Goal: Task Accomplishment & Management: Complete application form

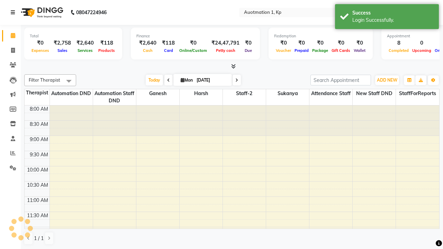
click at [14, 12] on icon at bounding box center [13, 12] width 4 height 5
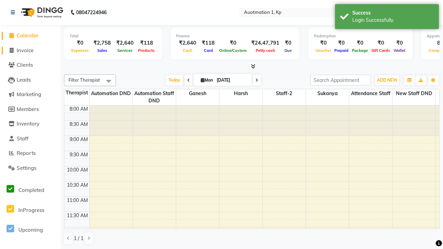
click at [30, 50] on span "Invoice" at bounding box center [25, 50] width 17 height 7
select select "150"
select select "service"
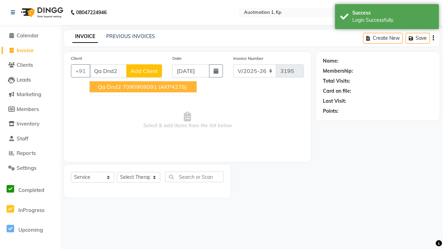
click at [143, 87] on ngb-highlight "7090909091" at bounding box center [140, 86] width 35 height 7
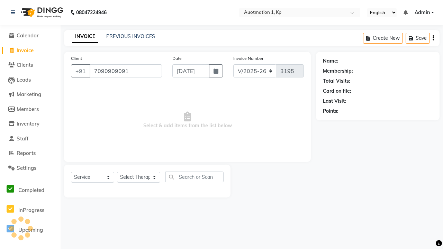
type input "7090909091"
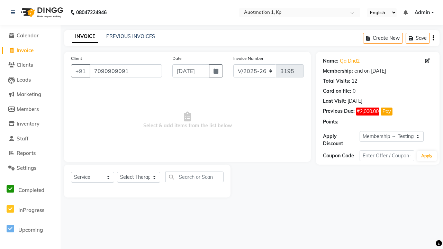
select select "0:"
select select "2110"
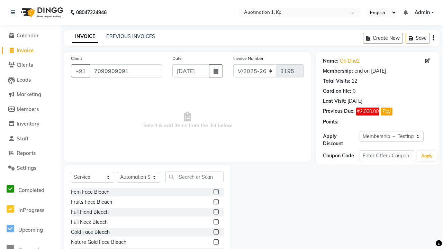
click at [216, 223] on label at bounding box center [216, 222] width 5 height 5
click at [216, 223] on input "checkbox" at bounding box center [216, 222] width 5 height 5
checkbox input "true"
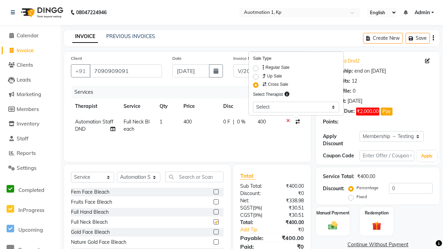
select select "2112"
click at [333, 213] on label "Manual Payment" at bounding box center [333, 213] width 35 height 7
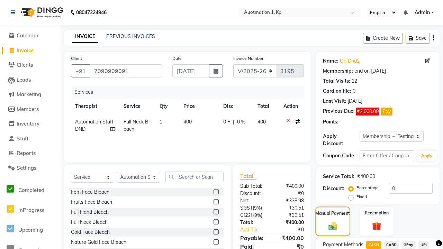
checkbox input "false"
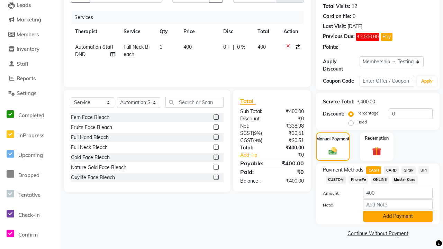
click at [398, 216] on button "Add Payment" at bounding box center [398, 216] width 70 height 11
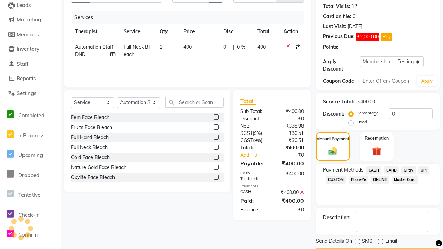
scroll to position [84, 0]
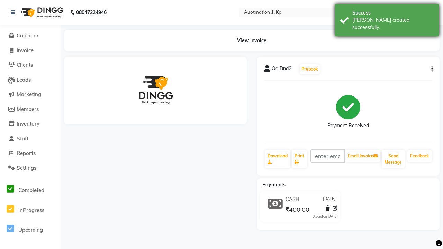
click at [387, 18] on div "[PERSON_NAME] created successfully." at bounding box center [393, 24] width 81 height 15
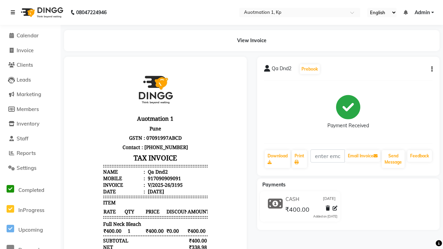
click at [14, 12] on icon at bounding box center [13, 12] width 4 height 5
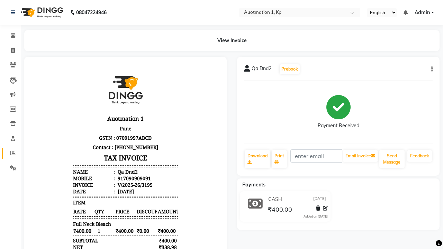
click at [10, 153] on icon at bounding box center [12, 153] width 5 height 5
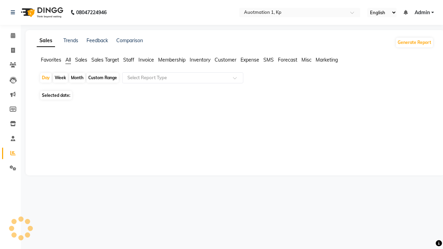
type input "Cross Sell / Up sell Report"
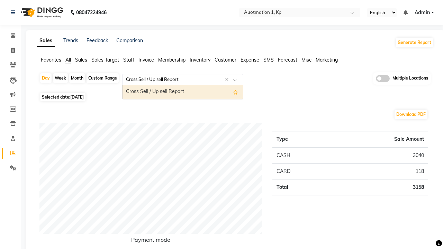
click at [183, 92] on div "Cross Sell / Up sell Report" at bounding box center [183, 92] width 121 height 14
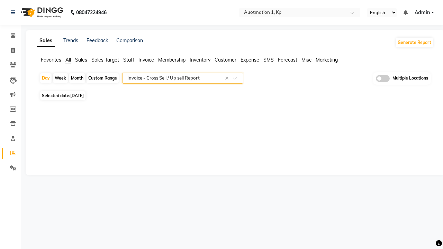
select select "full_report"
select select "csv"
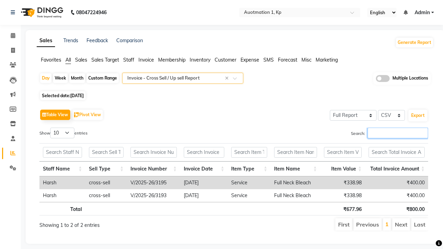
type input "V/2025-26/3195"
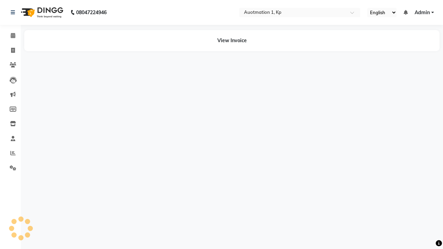
select select "service"
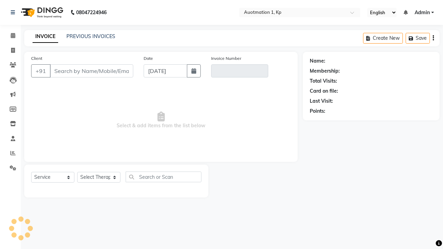
type input "7090909091"
type input "V/2025-26/3195"
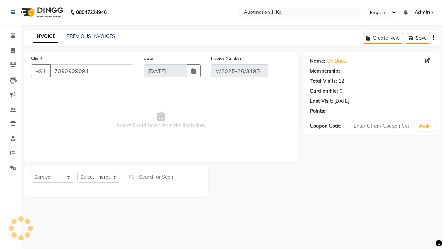
select select "1: Object"
